Goal: Book appointment/travel/reservation

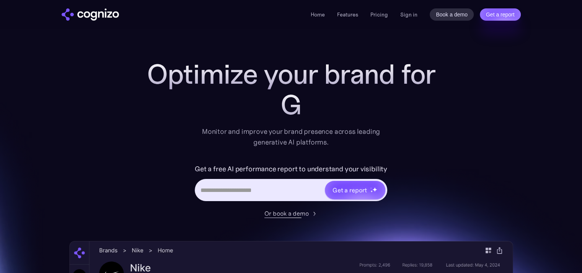
click at [293, 218] on div at bounding box center [279, 218] width 44 height 0
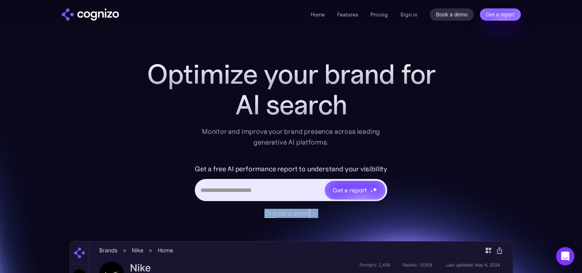
drag, startPoint x: 320, startPoint y: 214, endPoint x: 262, endPoint y: 212, distance: 57.4
click at [262, 212] on div "Or book a demo" at bounding box center [291, 213] width 306 height 9
copy div "Or book a demo"
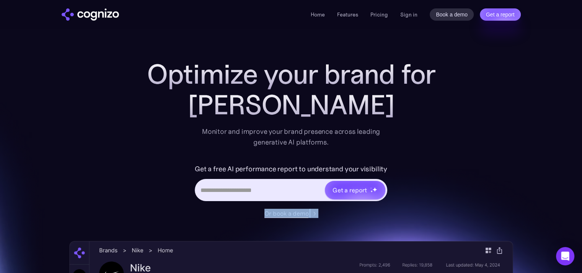
click at [289, 211] on div "Or book a demo" at bounding box center [286, 213] width 44 height 9
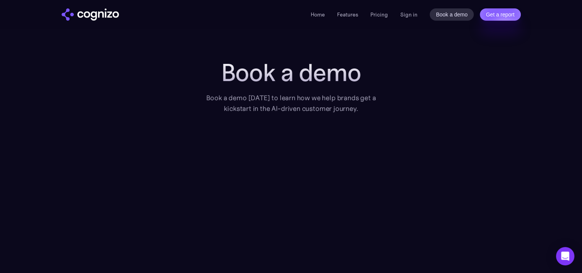
click at [275, 71] on h1 "Book a demo" at bounding box center [290, 73] width 191 height 28
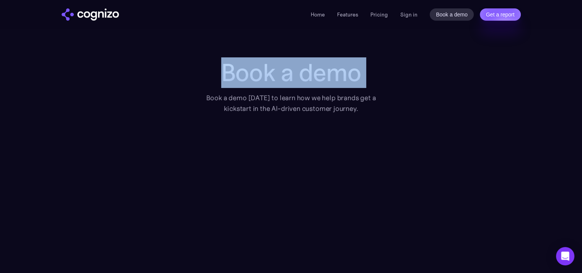
click at [275, 71] on h1 "Book a demo" at bounding box center [290, 73] width 191 height 28
copy h1 "Book a demo"
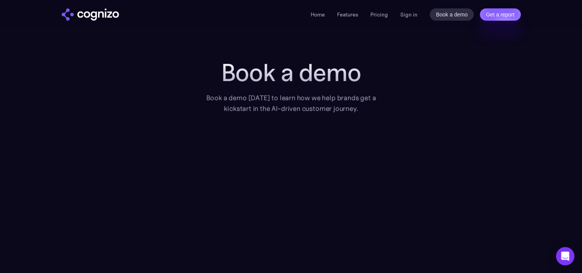
click at [288, 97] on div "Book a demo [DATE] to learn how we help brands get a kickstart in the AI-driven…" at bounding box center [290, 103] width 191 height 21
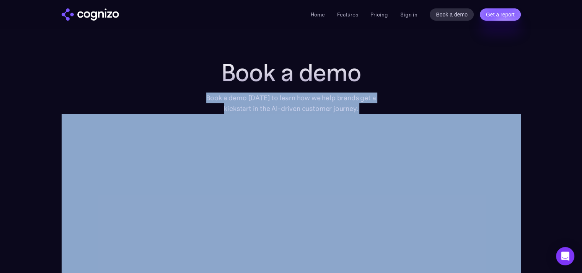
click at [289, 97] on div "Book a demo [DATE] to learn how we help brands get a kickstart in the AI-driven…" at bounding box center [290, 103] width 191 height 21
copy div "Book a demo [DATE] to learn how we help brands get a kickstart in the AI-driven…"
